Goal: Task Accomplishment & Management: Manage account settings

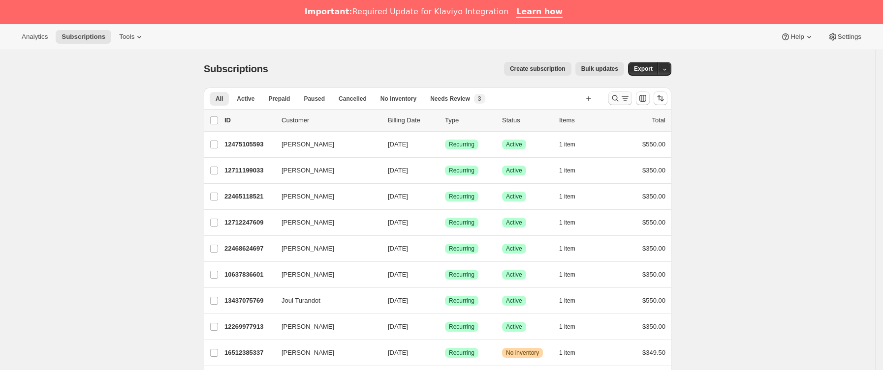
click at [626, 100] on icon "Buscar y filtrar resultados" at bounding box center [625, 98] width 10 height 10
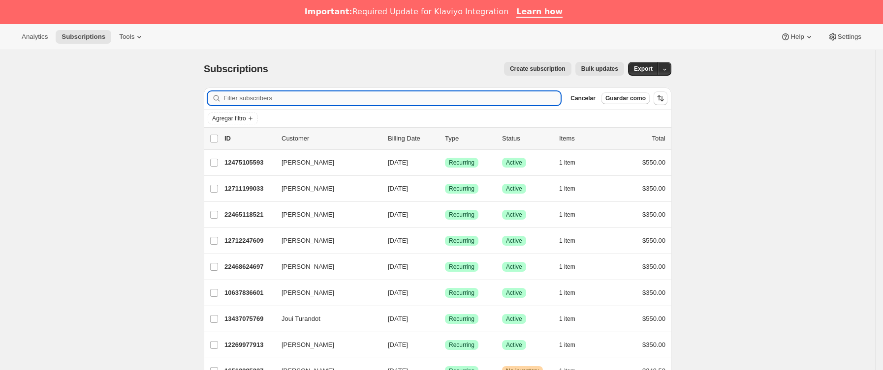
click at [409, 96] on input "Filter subscribers" at bounding box center [391, 98] width 337 height 14
paste input "[EMAIL_ADDRESS][DOMAIN_NAME]"
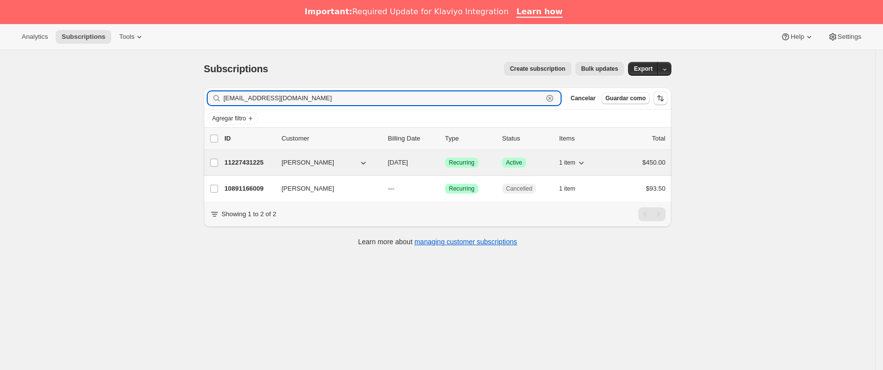
type input "[EMAIL_ADDRESS][DOMAIN_NAME]"
click at [284, 164] on div "11227431225 [PERSON_NAME] [DATE] Logrado Recurring Logrado Active 1 item $450.00" at bounding box center [444, 163] width 441 height 14
